Goal: Obtain resource: Download file/media

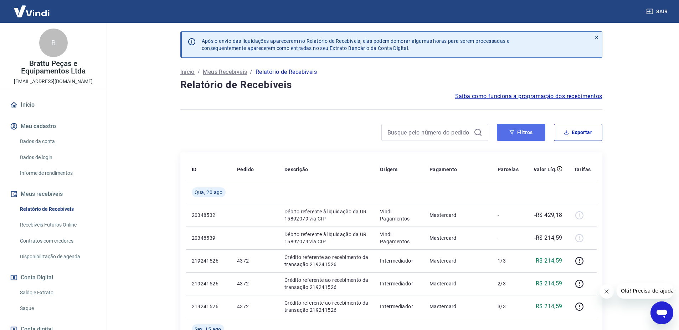
click at [527, 134] on button "Filtros" at bounding box center [521, 132] width 48 height 17
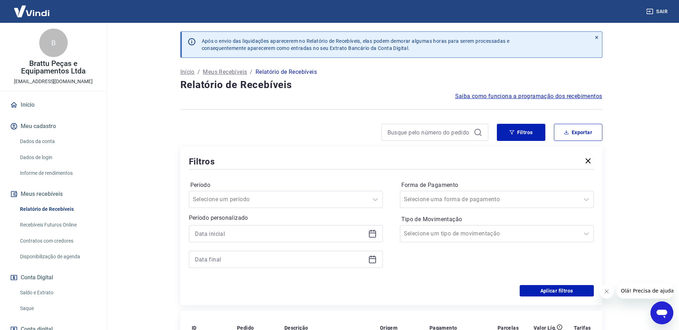
click at [375, 232] on icon at bounding box center [372, 233] width 9 height 9
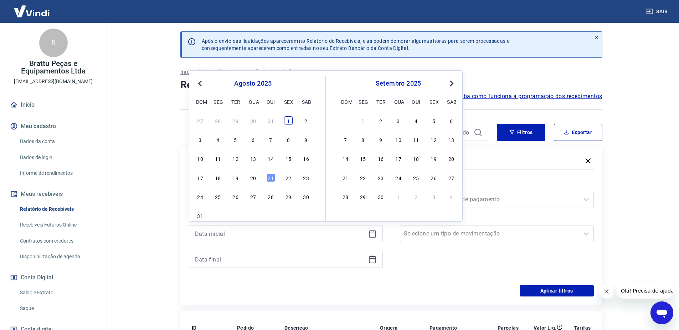
click at [288, 117] on div "1" at bounding box center [288, 120] width 9 height 9
type input "[DATE]"
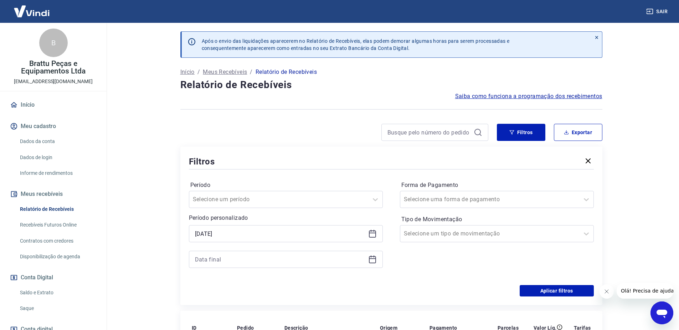
click at [374, 259] on icon at bounding box center [372, 258] width 7 height 1
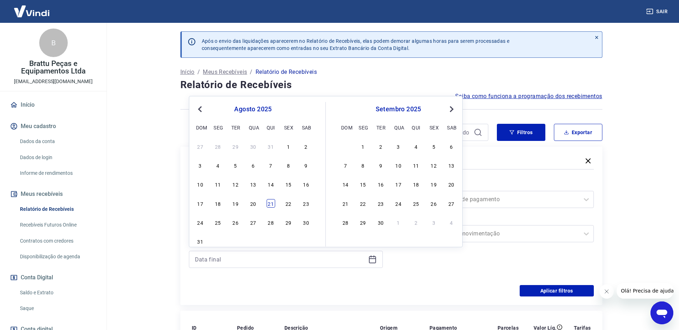
click at [269, 205] on div "21" at bounding box center [271, 203] width 9 height 9
type input "[DATE]"
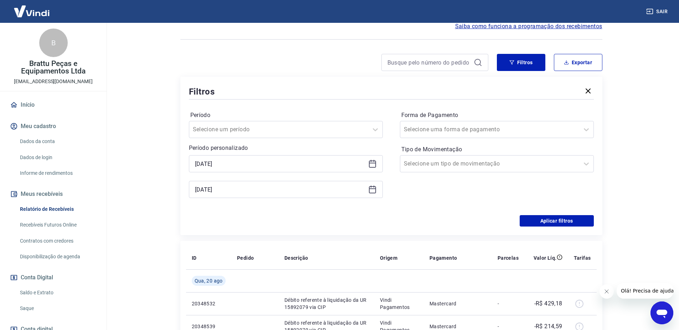
scroll to position [71, 0]
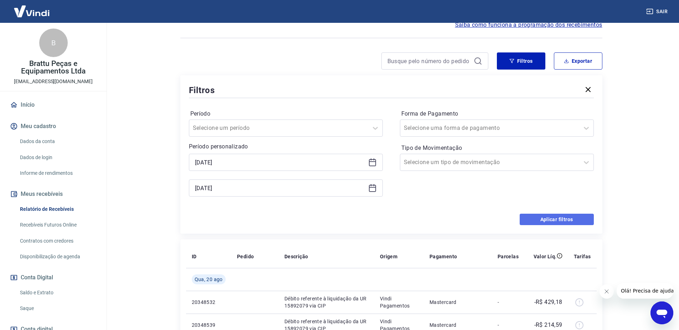
click at [559, 220] on button "Aplicar filtros" at bounding box center [557, 219] width 74 height 11
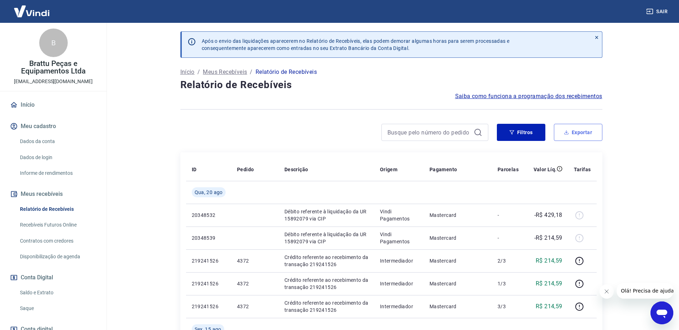
click at [576, 124] on button "Exportar" at bounding box center [578, 132] width 48 height 17
type input "[DATE]"
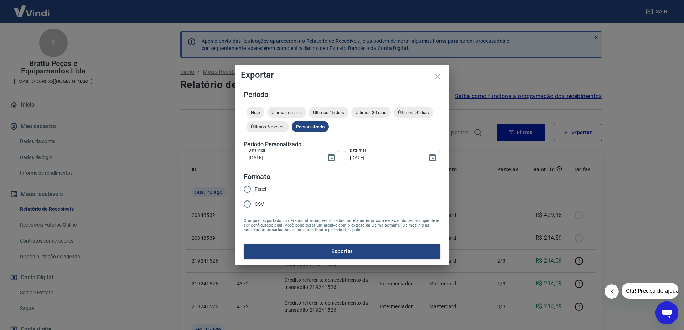
click at [581, 128] on div "Exportar Período Hoje Última semana Últimos 15 dias Últimos 30 dias Últimos 90 …" at bounding box center [342, 165] width 684 height 330
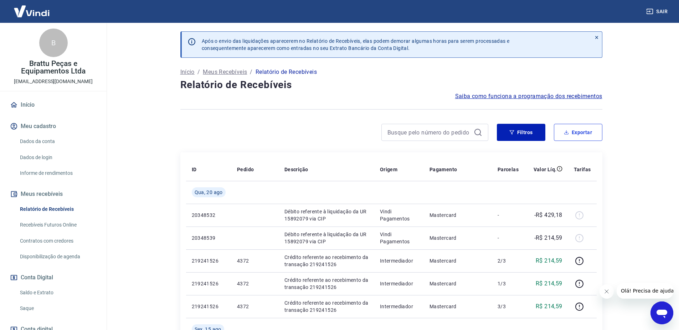
click at [581, 128] on button "Exportar" at bounding box center [578, 132] width 48 height 17
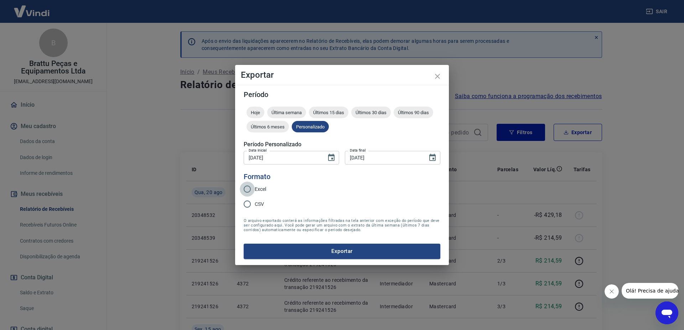
click at [246, 189] on input "Excel" at bounding box center [247, 188] width 15 height 15
radio input "true"
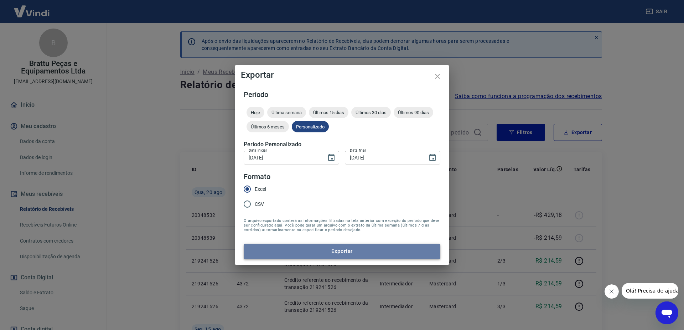
click at [355, 254] on button "Exportar" at bounding box center [342, 250] width 197 height 15
